Goal: Find specific page/section: Find specific page/section

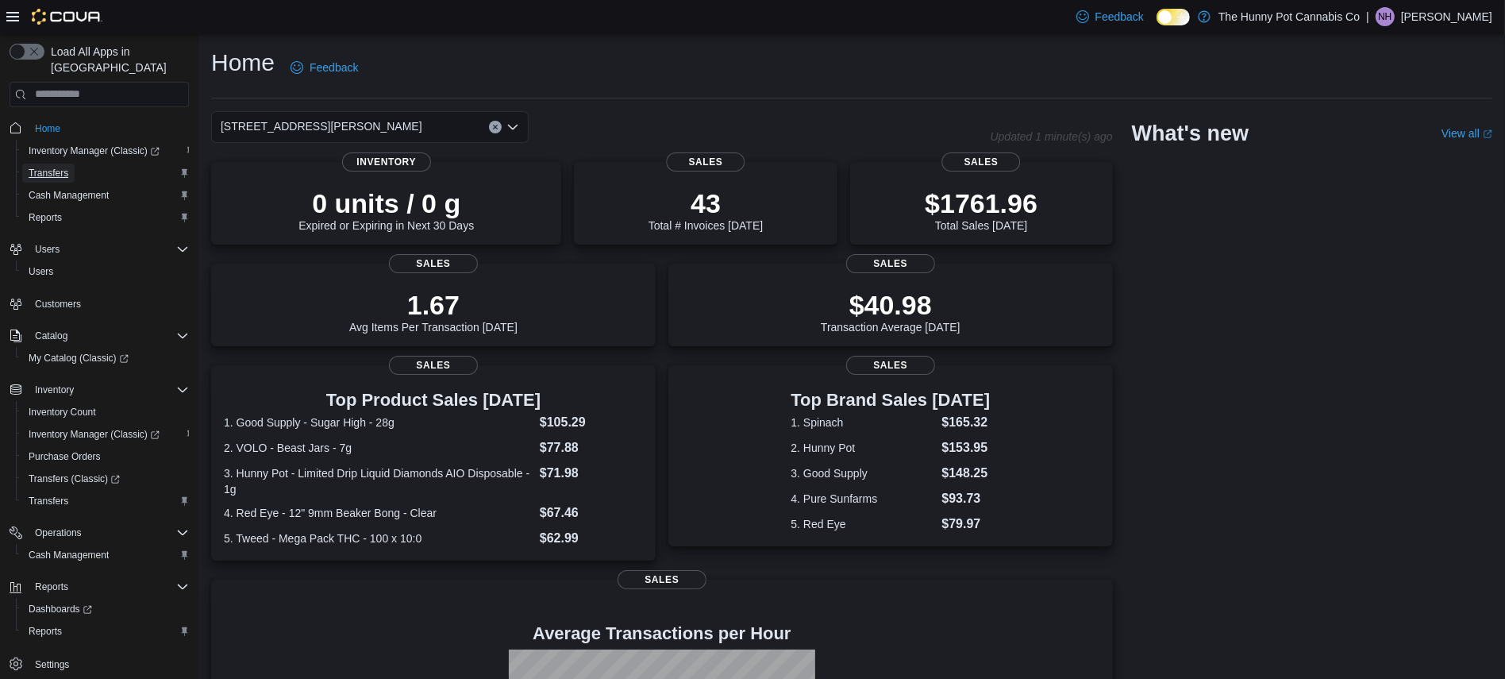
click at [52, 167] on span "Transfers" at bounding box center [49, 173] width 40 height 13
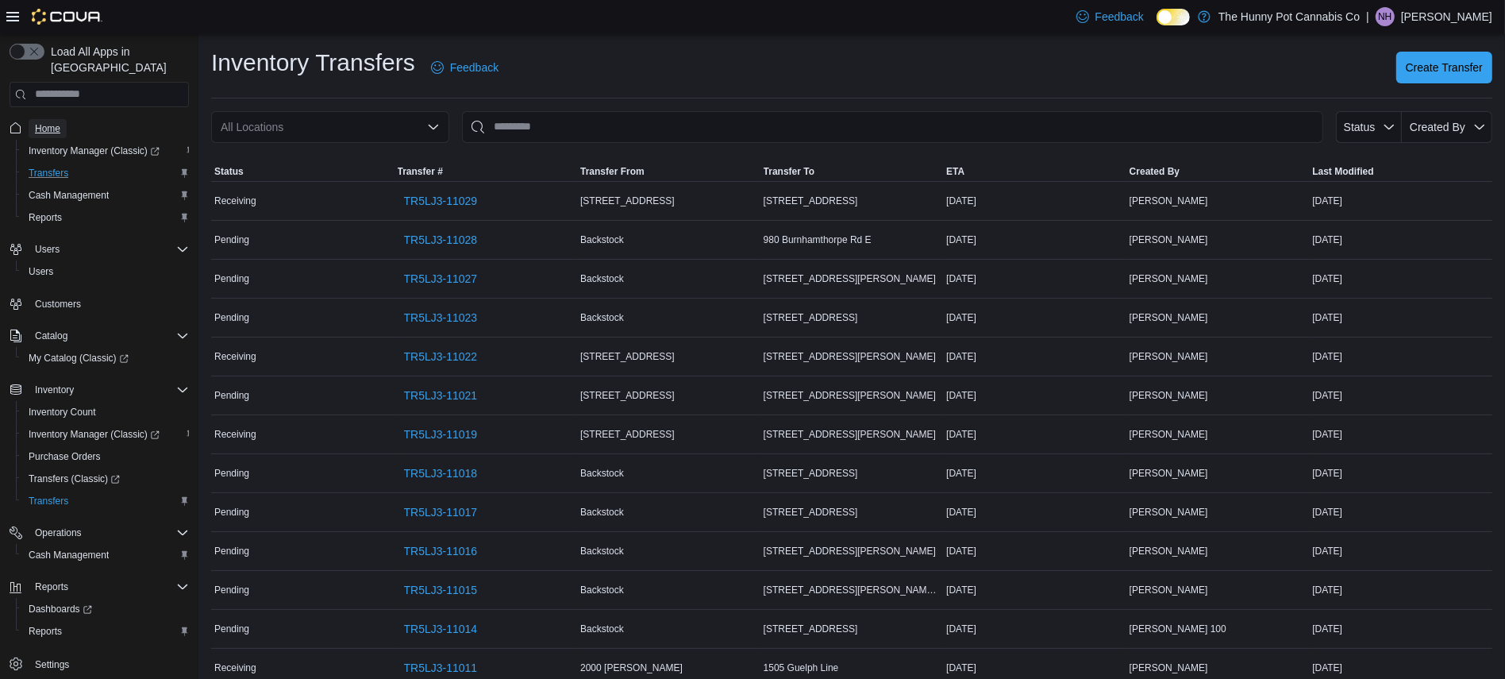
click at [39, 122] on span "Home" at bounding box center [47, 128] width 25 height 13
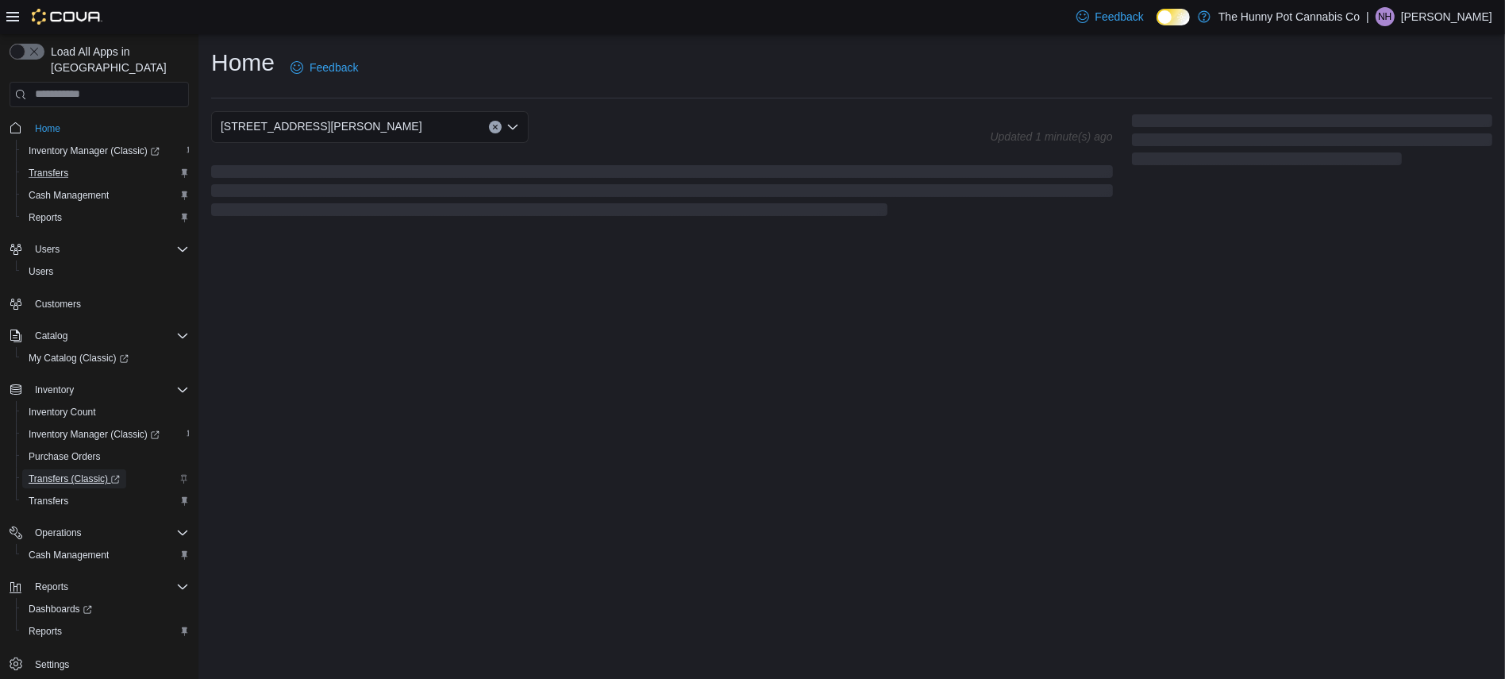
click at [87, 472] on span "Transfers (Classic)" at bounding box center [74, 478] width 91 height 13
